Goal: Navigation & Orientation: Go to known website

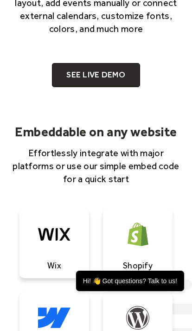
scroll to position [494, 0]
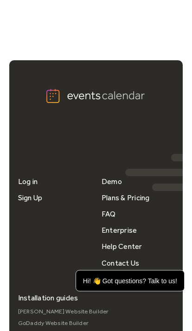
scroll to position [3175, 0]
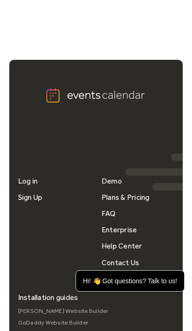
click at [131, 89] on img at bounding box center [96, 96] width 102 height 16
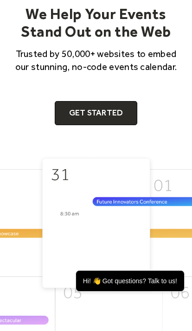
scroll to position [71, 0]
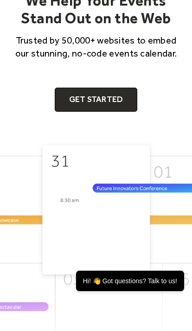
click at [123, 103] on link "Get Started" at bounding box center [96, 100] width 83 height 24
